Goal: Complete application form: Complete application form

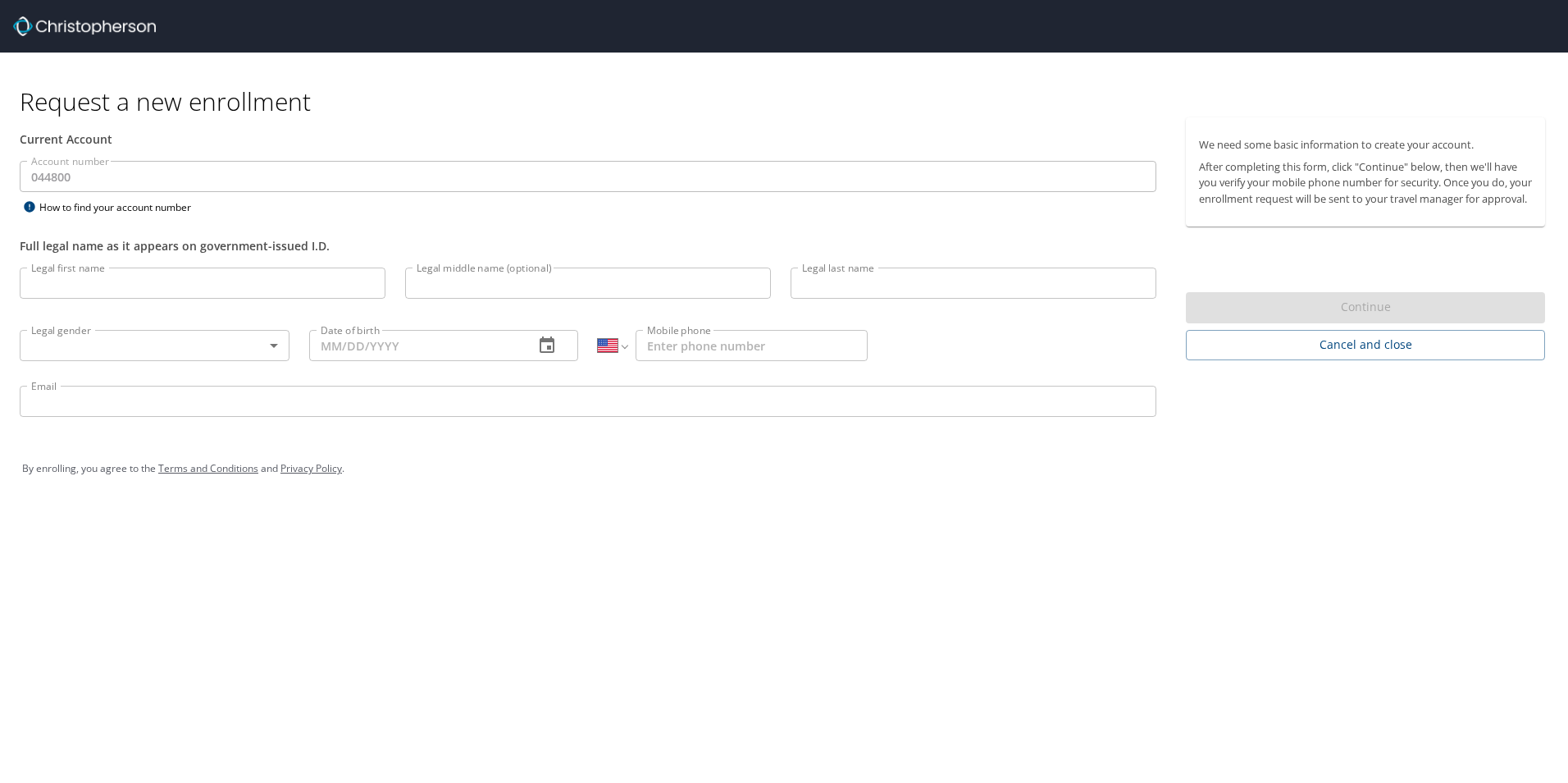
select select "US"
click at [290, 648] on div "Request a new enrollment Current Account Account number 044800 Account number H…" at bounding box center [784, 391] width 1568 height 783
click at [1377, 324] on div "Continue" at bounding box center [1366, 308] width 359 height 32
click at [131, 291] on input "Legal first name" at bounding box center [203, 283] width 366 height 31
type input "[PERSON_NAME]"
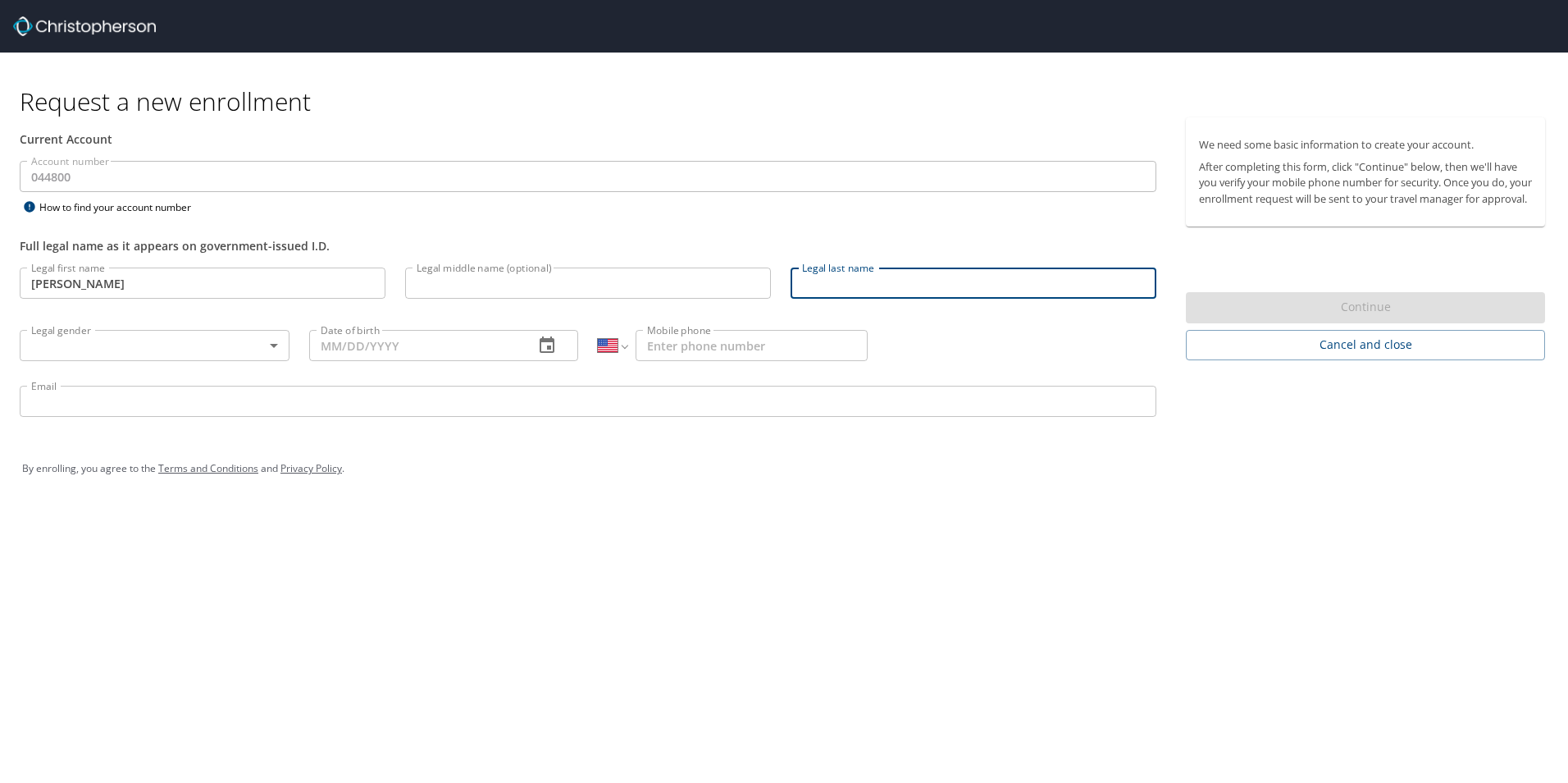
type input "a"
type input "Annenberg"
click at [75, 337] on body "Request a new enrollment Current Account Account number 044800 Account number H…" at bounding box center [784, 391] width 1568 height 783
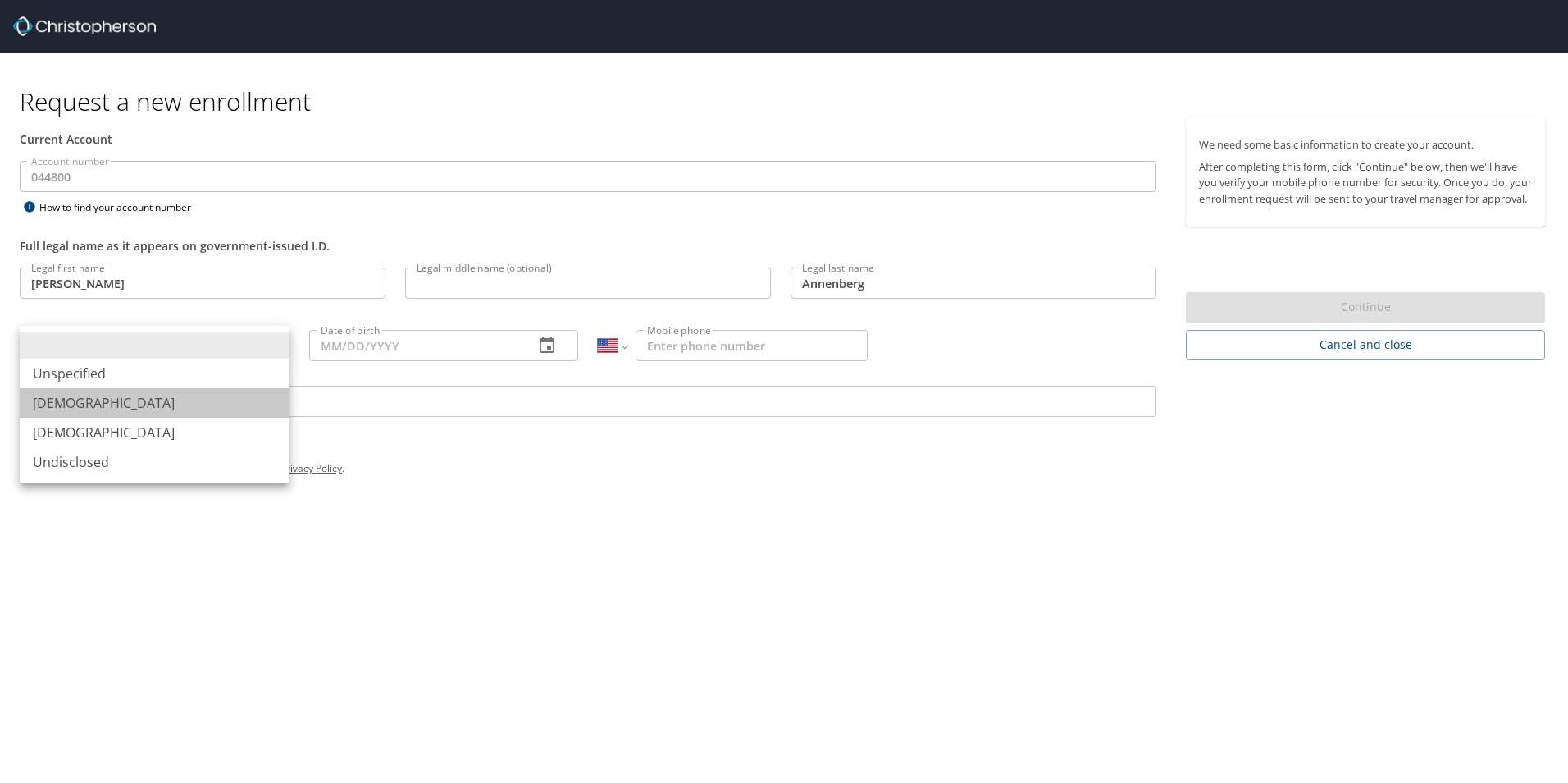
click at [106, 411] on li "[DEMOGRAPHIC_DATA]" at bounding box center [155, 403] width 270 height 29
type input "[DEMOGRAPHIC_DATA]"
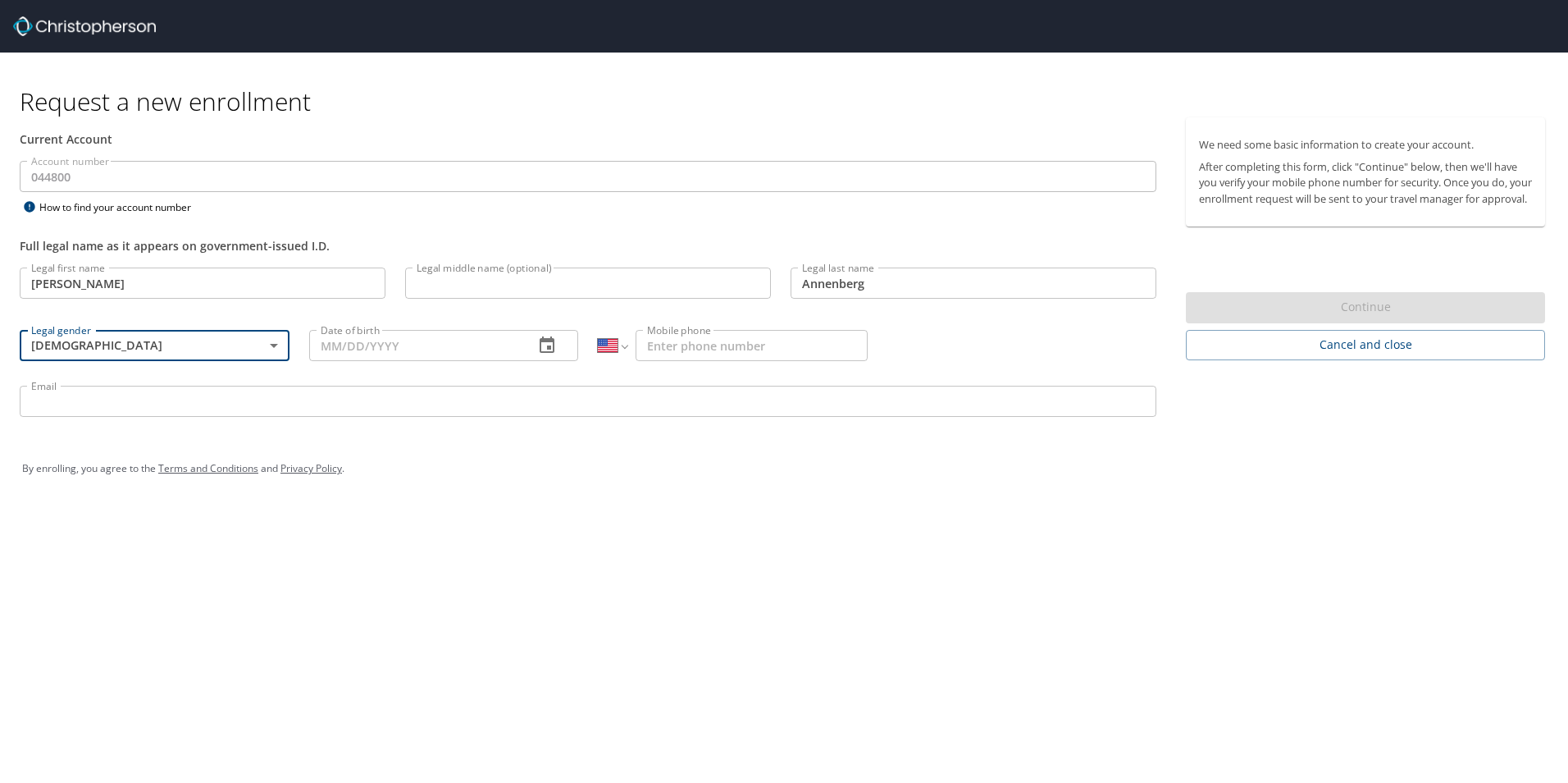
click at [453, 351] on input "Date of birth" at bounding box center [416, 345] width 212 height 31
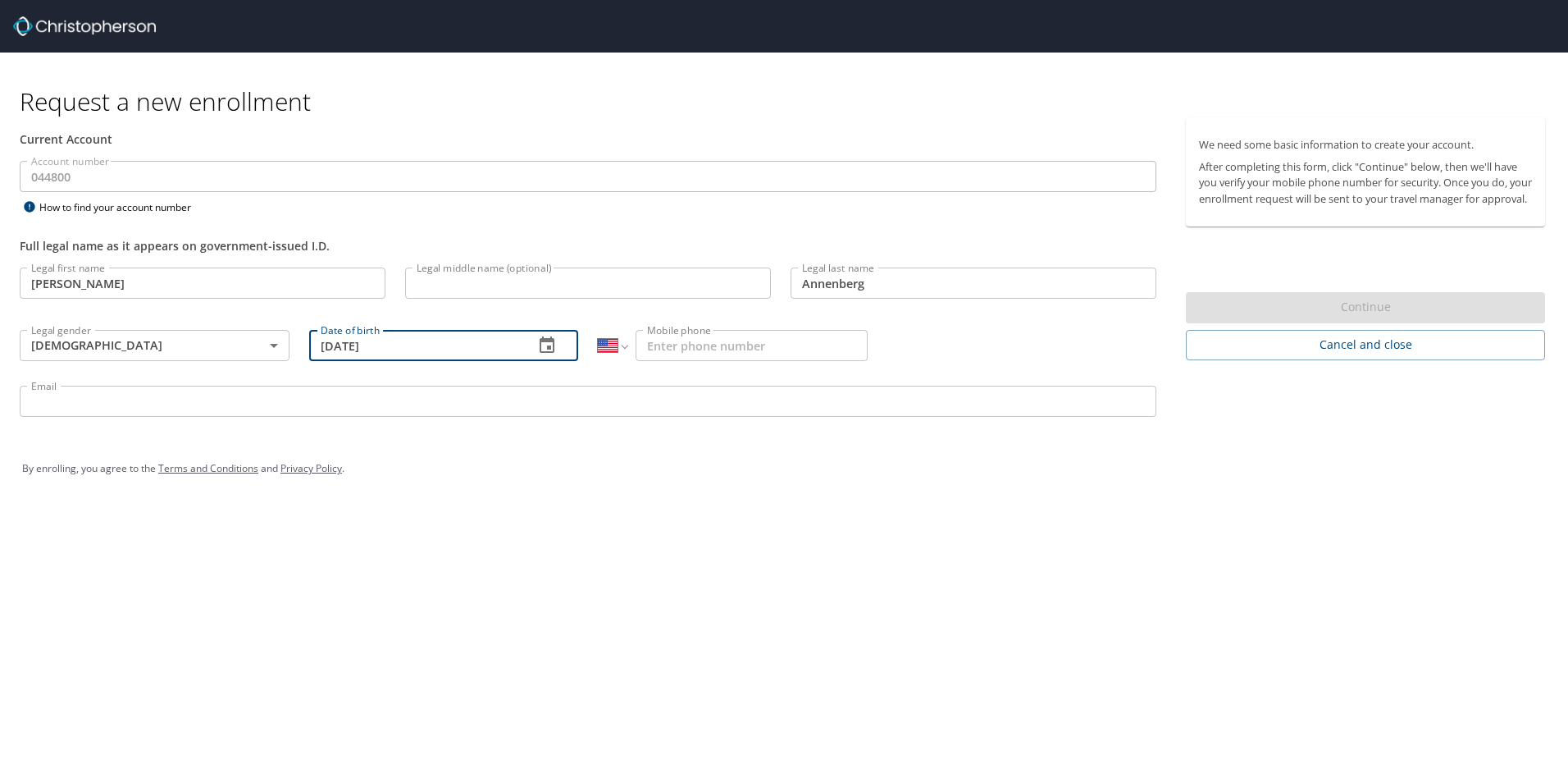
type input "12/03/1993"
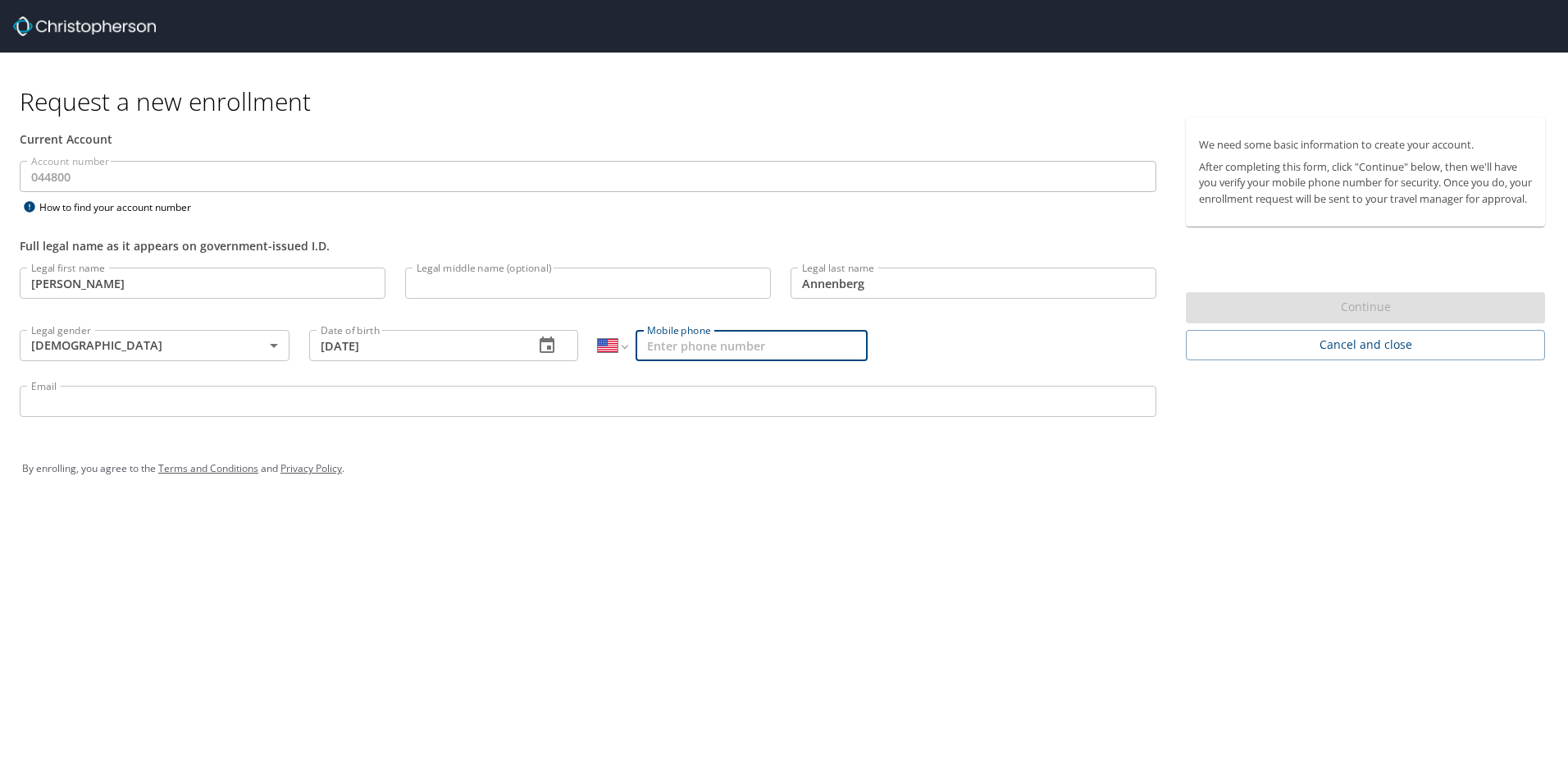
click at [669, 348] on input "Mobile phone" at bounding box center [752, 345] width 232 height 31
type input "(801) 598-7247"
click at [364, 407] on input "Email" at bounding box center [589, 401] width 1137 height 31
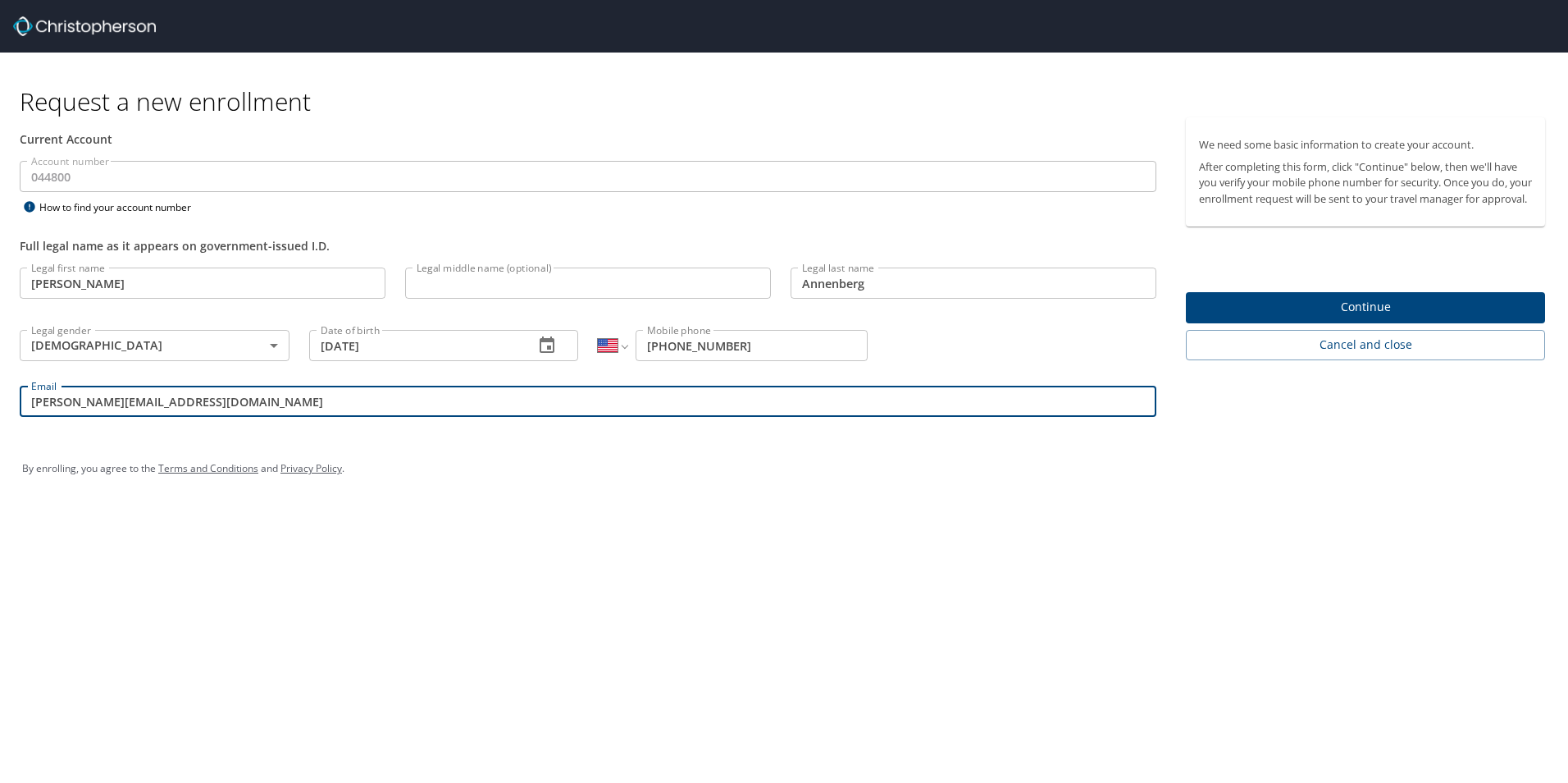
type input "louis.annenberg@aruplab.com"
click at [1346, 316] on span "Continue" at bounding box center [1366, 307] width 333 height 20
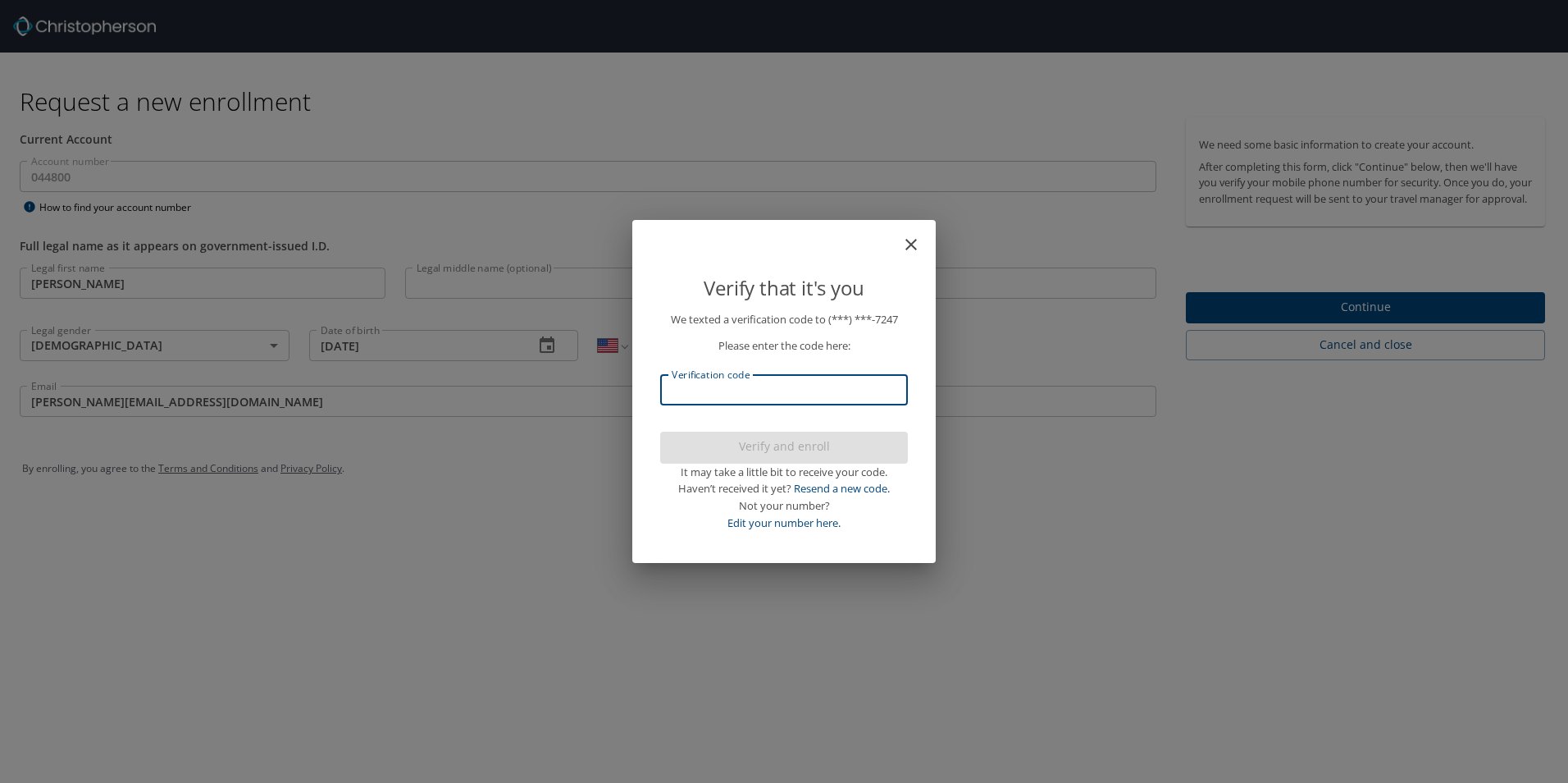
click at [793, 391] on input "Verification code" at bounding box center [784, 390] width 248 height 31
type input "500728"
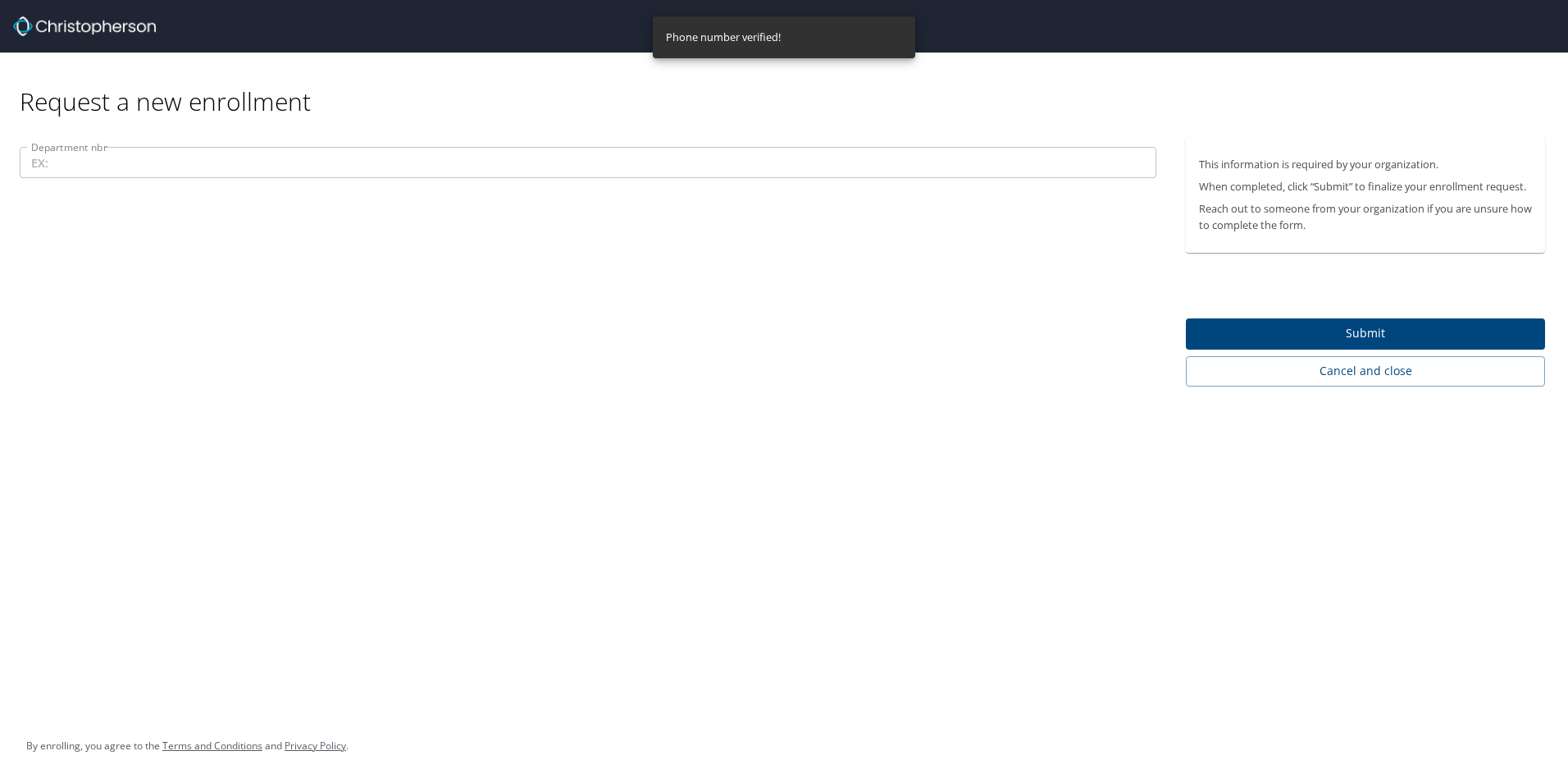
click at [146, 169] on input "Department nbr" at bounding box center [589, 162] width 1137 height 31
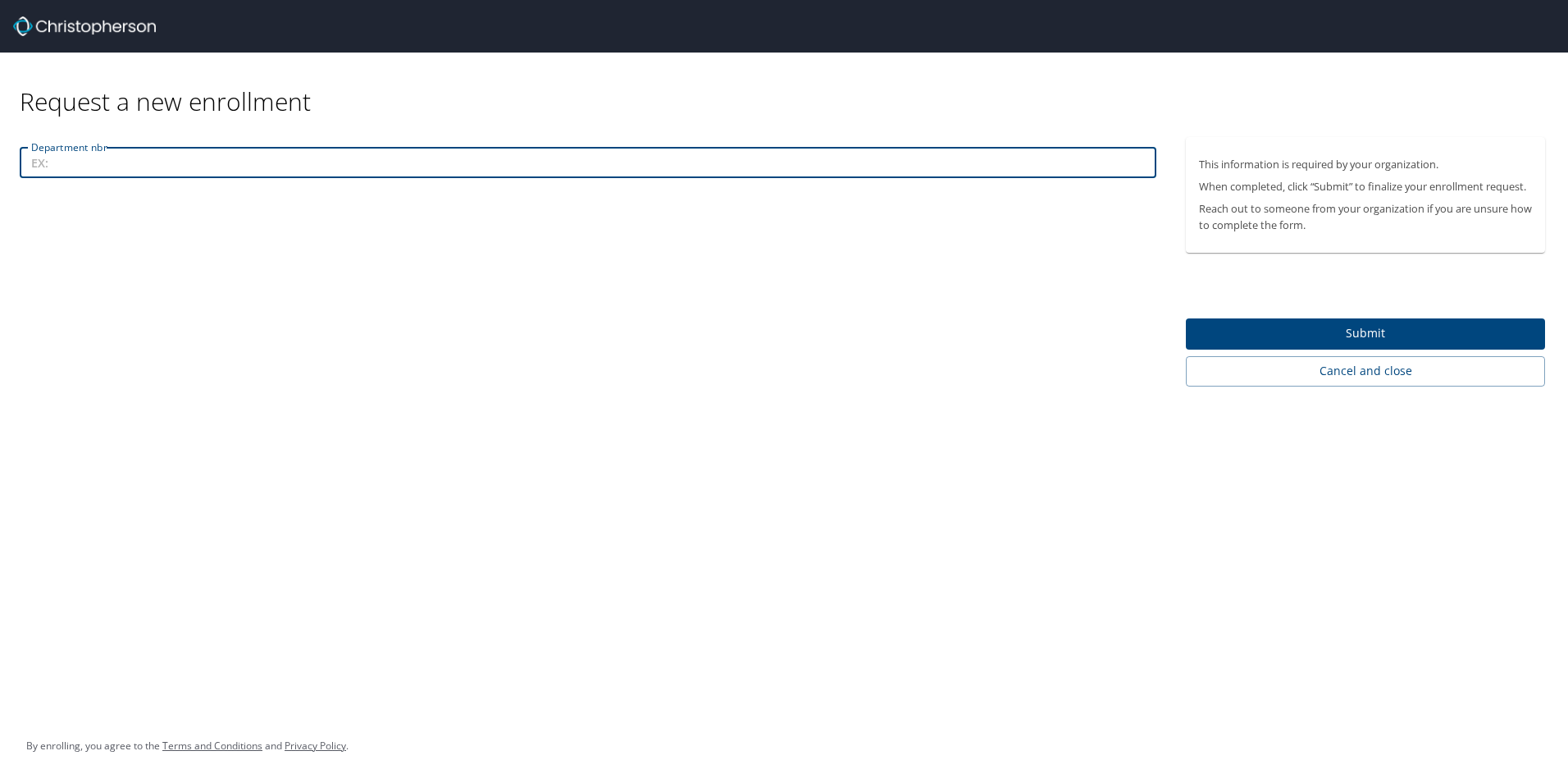
click at [1415, 335] on span "Submit" at bounding box center [1366, 333] width 333 height 20
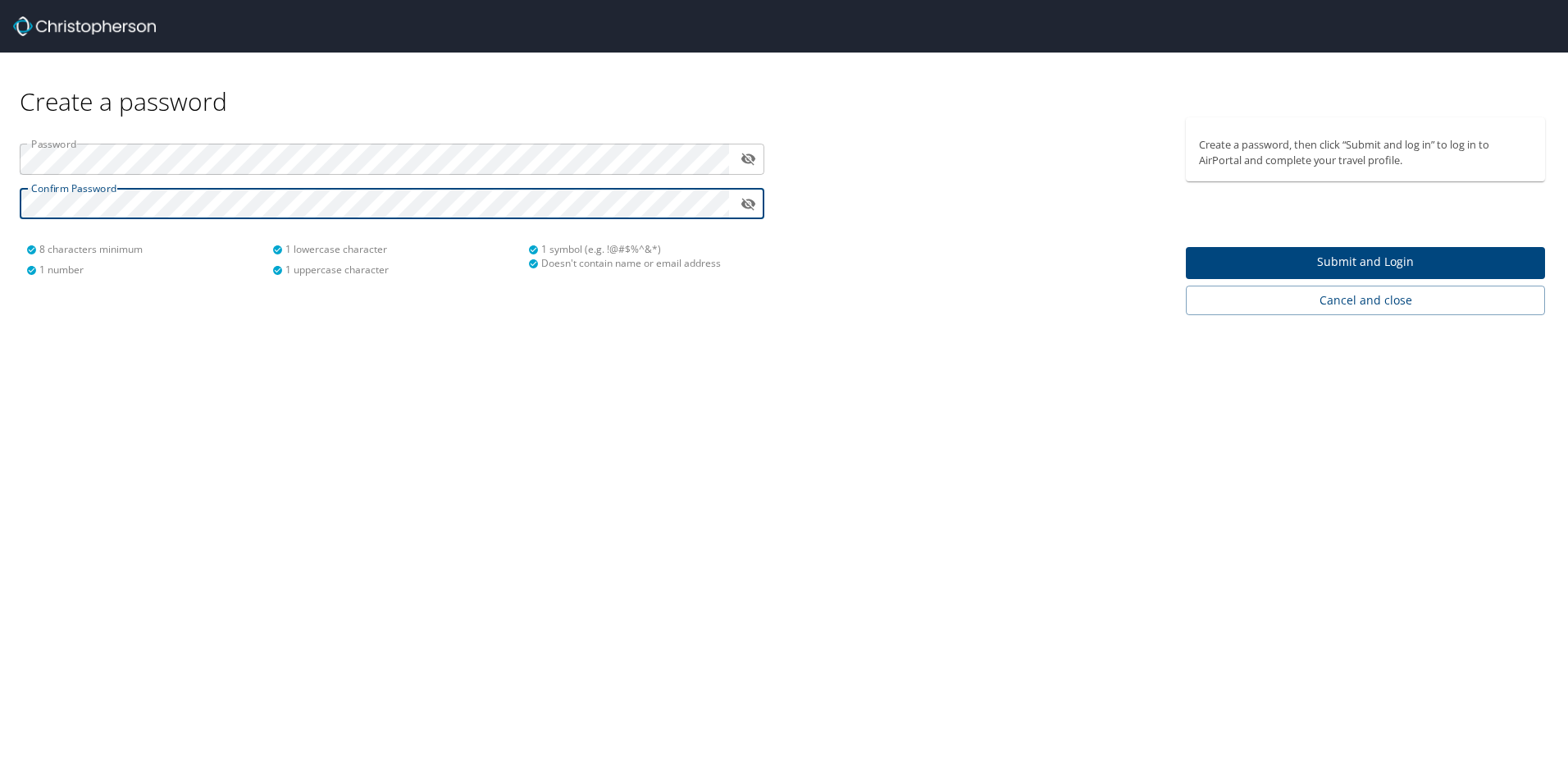
click at [1281, 255] on span "Submit and Login" at bounding box center [1366, 262] width 333 height 20
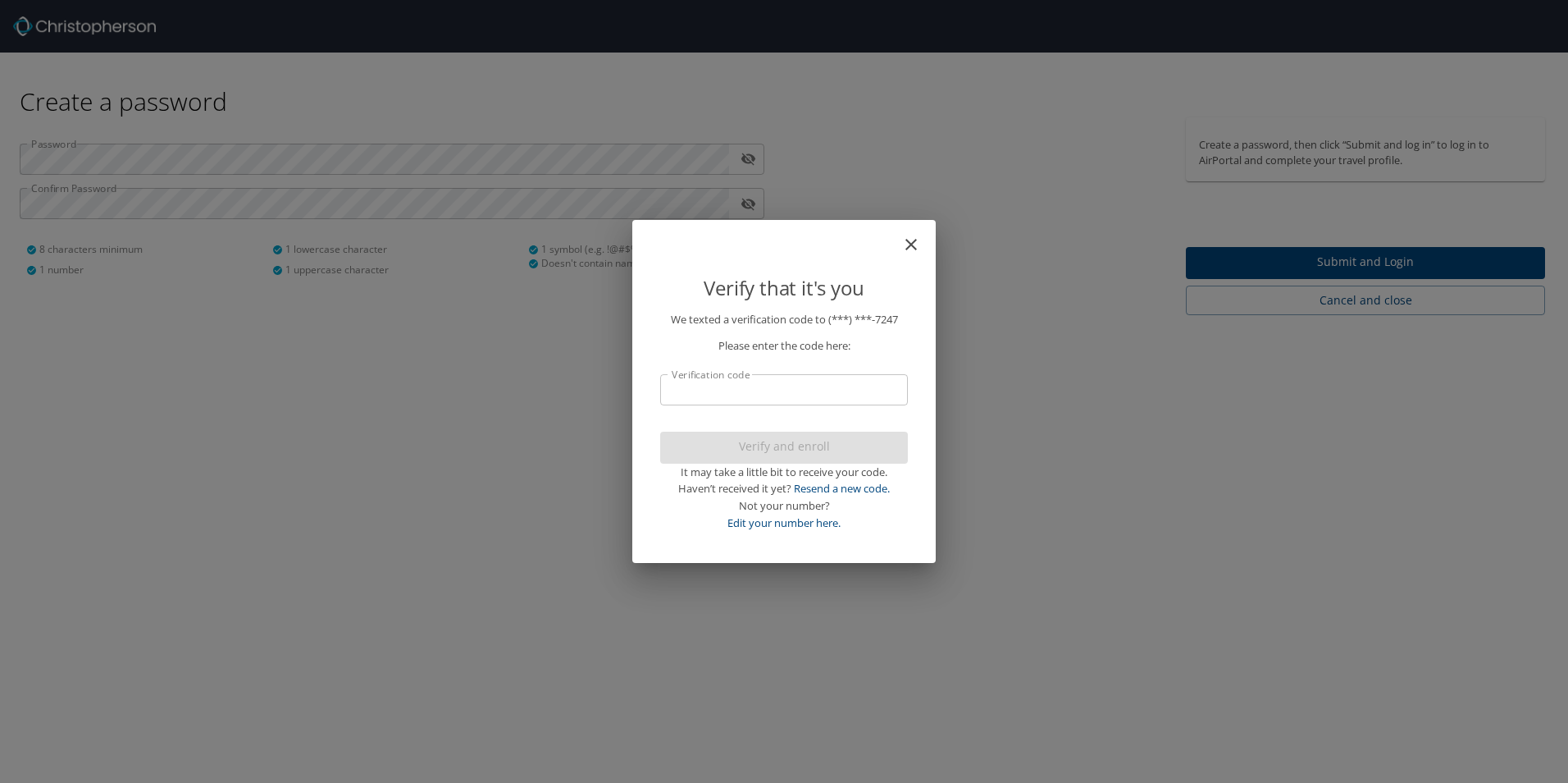
click at [772, 394] on input "Verification code" at bounding box center [784, 390] width 248 height 31
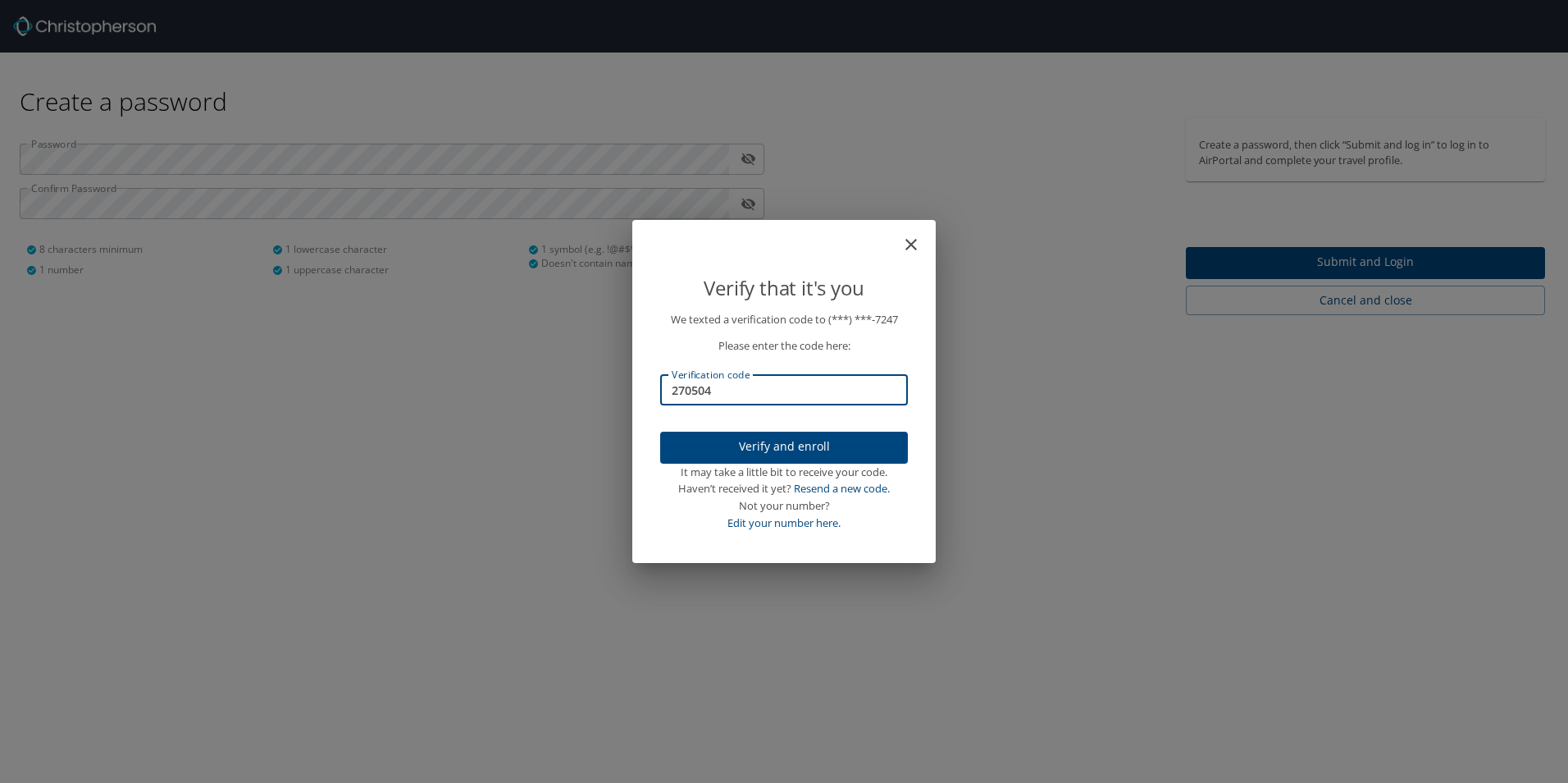
type input "270504"
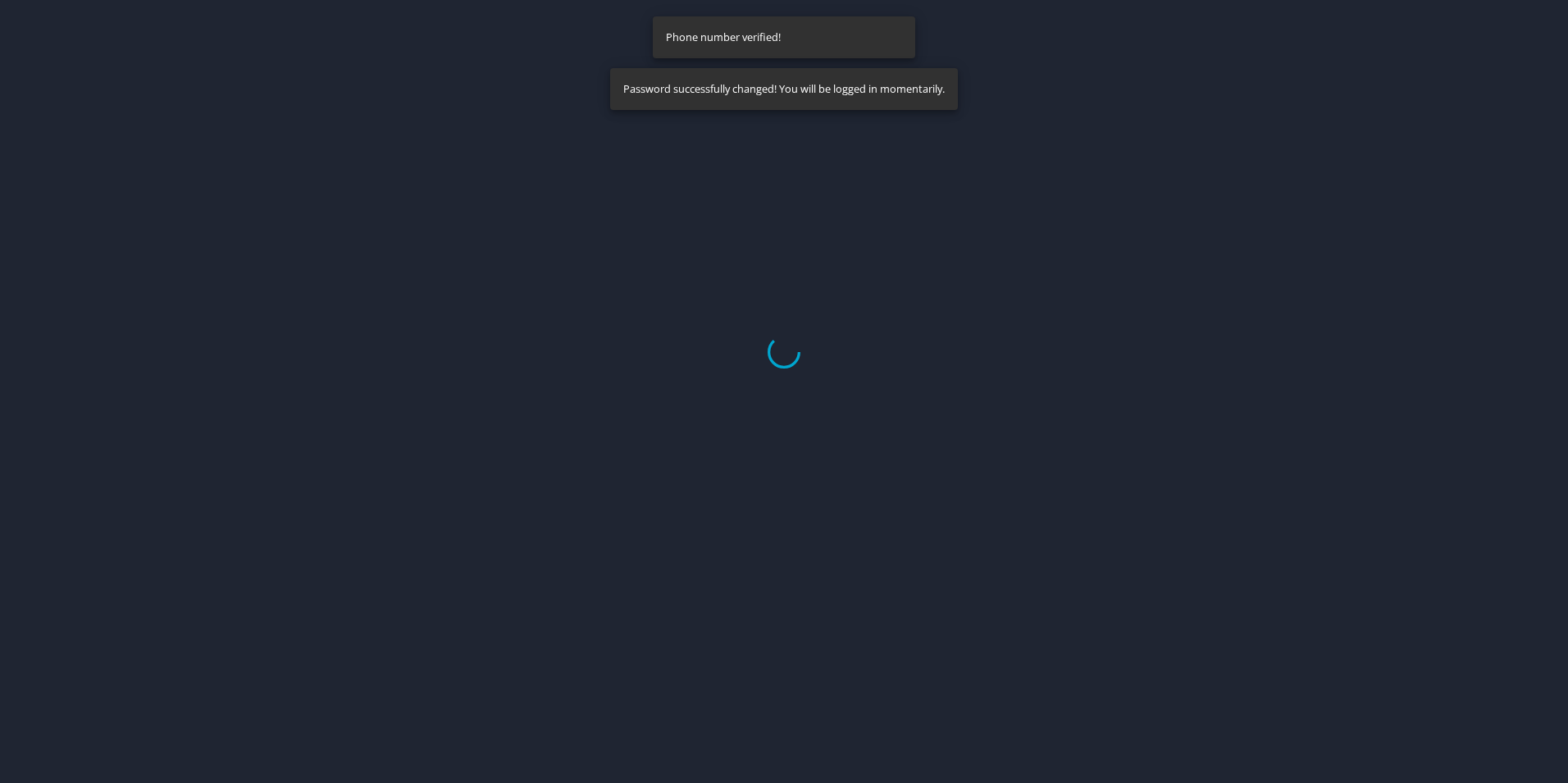
select select "US"
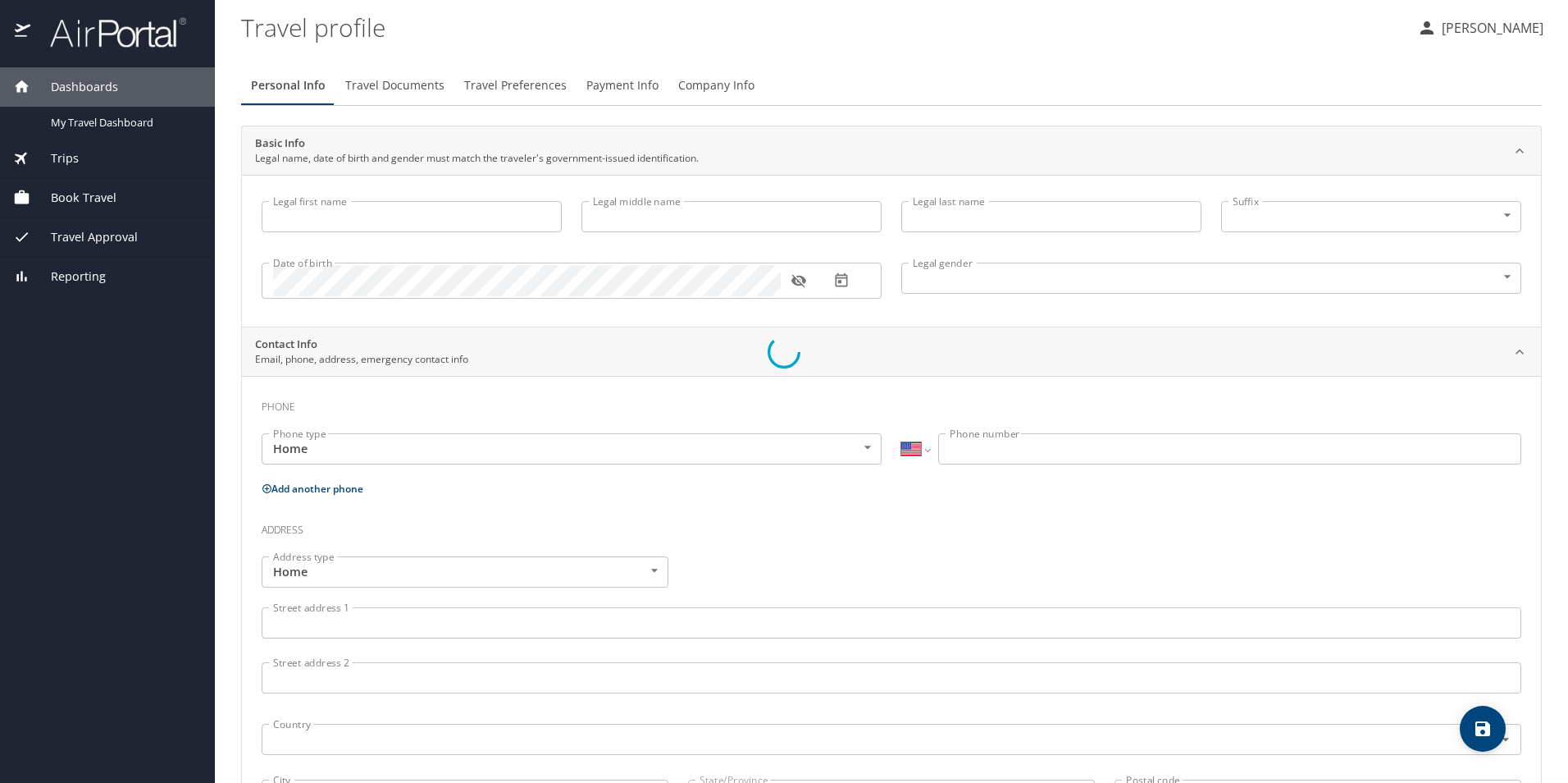
type input "[PERSON_NAME]"
type input "Annenberg"
type input "[DEMOGRAPHIC_DATA]"
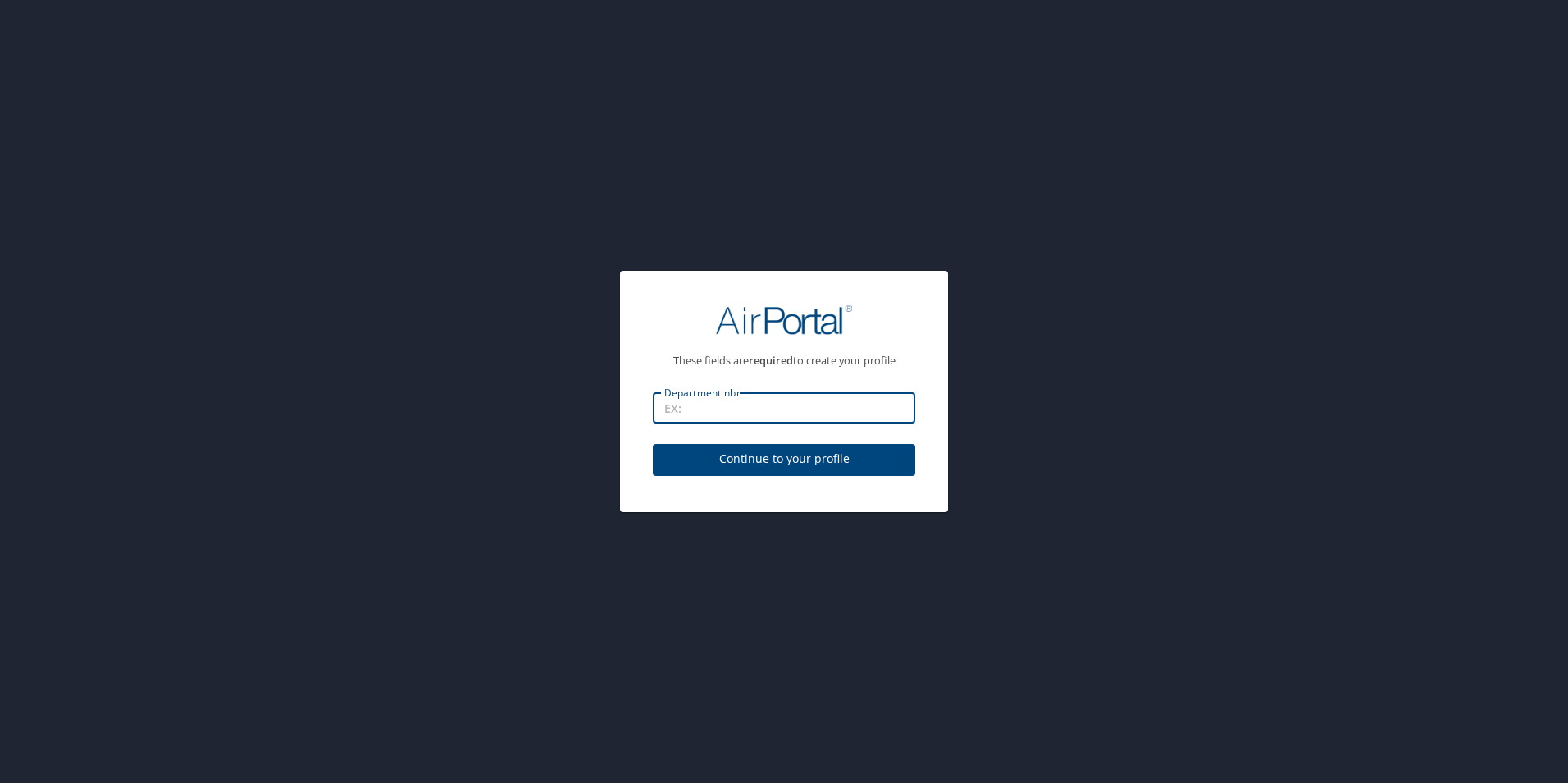
click at [730, 409] on input "Department nbr" at bounding box center [784, 408] width 263 height 31
